Goal: Task Accomplishment & Management: Manage account settings

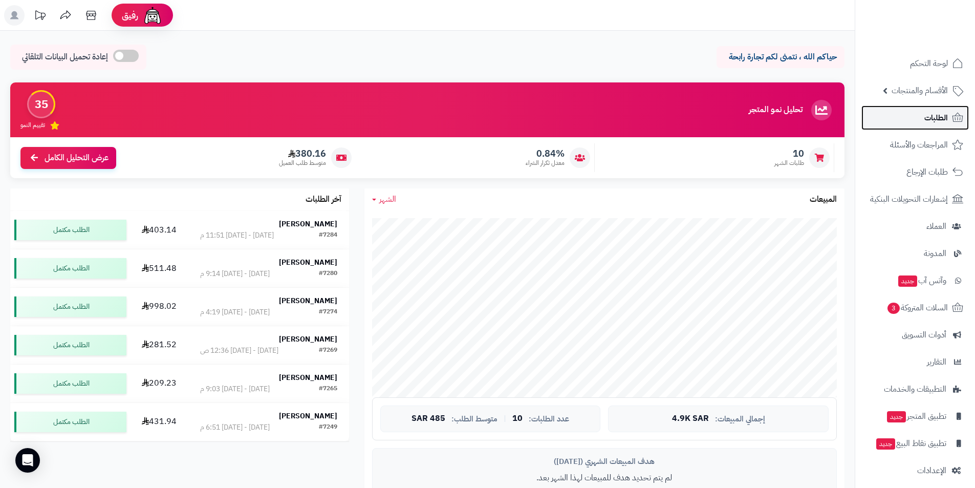
click at [930, 118] on span "الطلبات" at bounding box center [936, 118] width 24 height 14
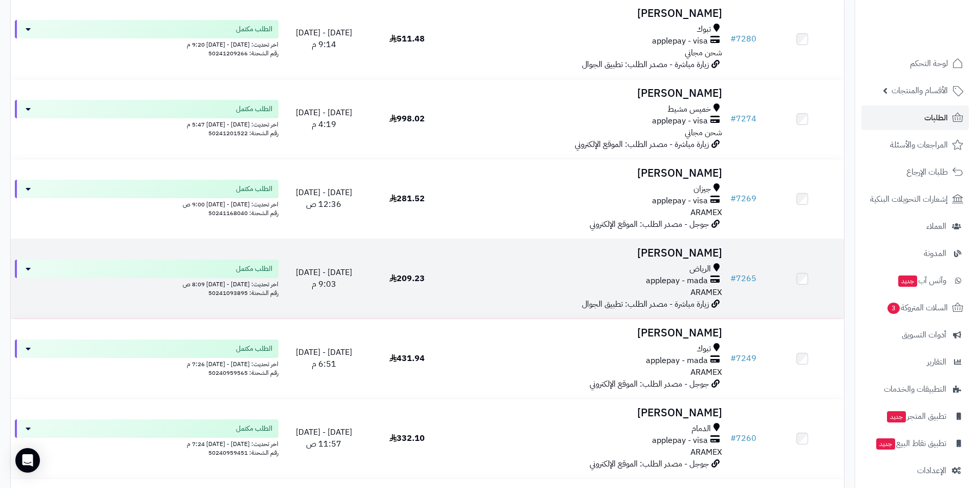
scroll to position [256, 0]
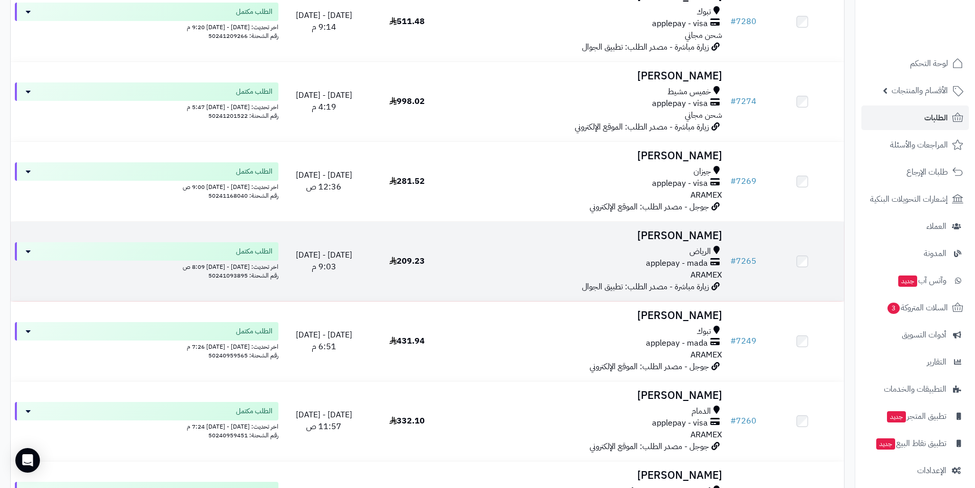
click at [656, 230] on h3 "[PERSON_NAME]" at bounding box center [587, 236] width 269 height 12
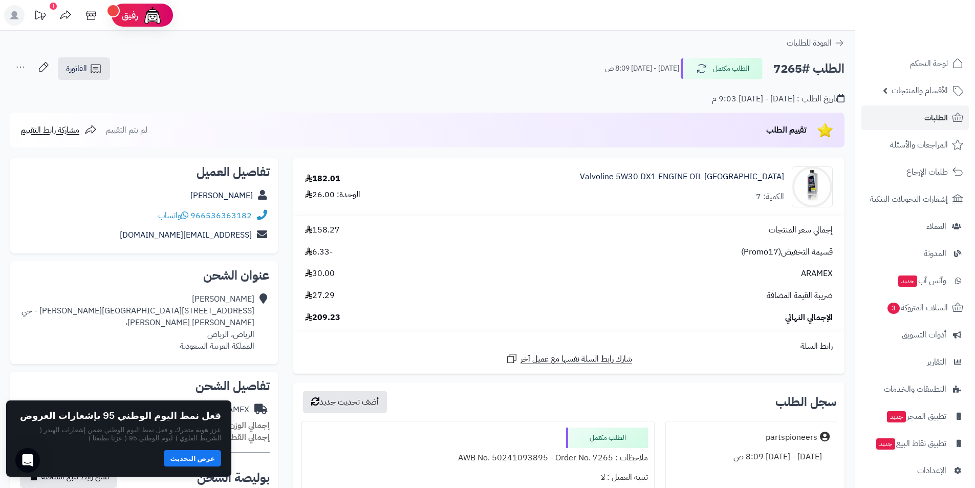
click at [779, 71] on h2 "الطلب #7265" at bounding box center [808, 68] width 71 height 21
copy h2 "7265"
